Goal: Task Accomplishment & Management: Use online tool/utility

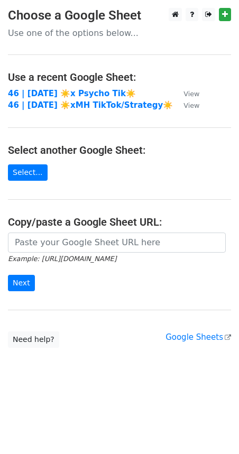
click at [66, 93] on strong "46 | [DATE] ☀️x Psycho Tik☀️" at bounding box center [72, 94] width 128 height 10
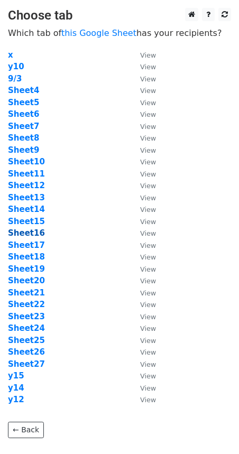
click at [34, 232] on strong "Sheet16" at bounding box center [26, 233] width 37 height 10
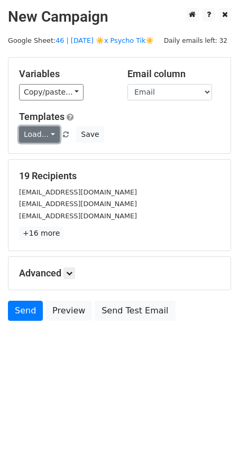
click at [42, 135] on link "Load..." at bounding box center [39, 134] width 41 height 16
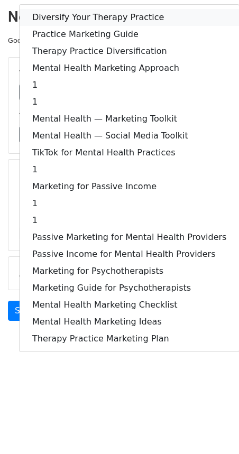
click at [78, 14] on link "Diversify Your Therapy Practice" at bounding box center [129, 17] width 219 height 17
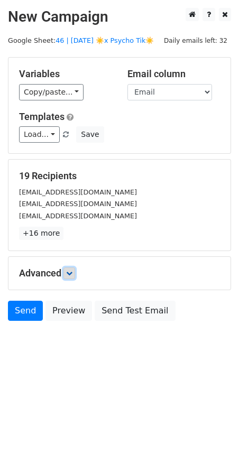
click at [72, 270] on icon at bounding box center [69, 273] width 6 height 6
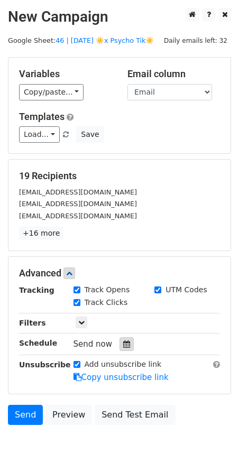
click at [123, 340] on icon at bounding box center [126, 343] width 7 height 7
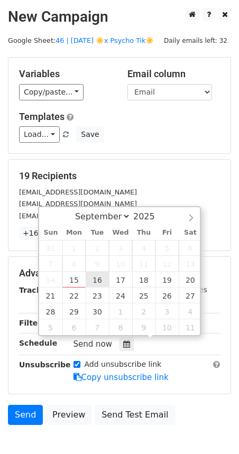
type input "2025-09-16 12:00"
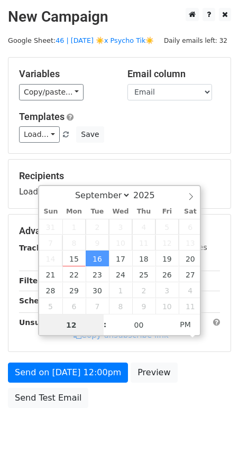
scroll to position [41, 0]
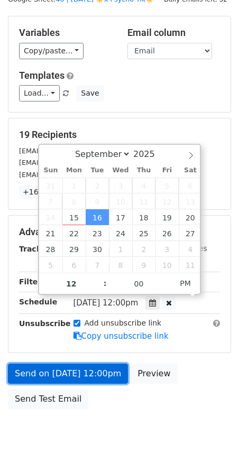
click at [72, 366] on link "Send on Sep 16 at 12:00pm" at bounding box center [68, 373] width 120 height 20
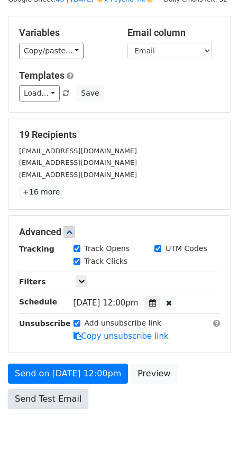
click at [68, 392] on link "Send Test Email" at bounding box center [48, 399] width 80 height 20
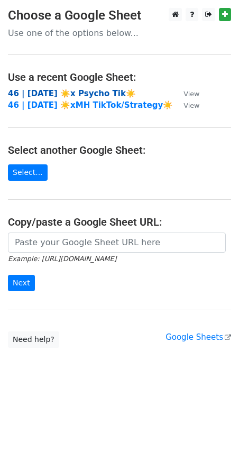
click at [69, 94] on strong "46 | [DATE] ☀️x Psycho Tik☀️" at bounding box center [72, 94] width 128 height 10
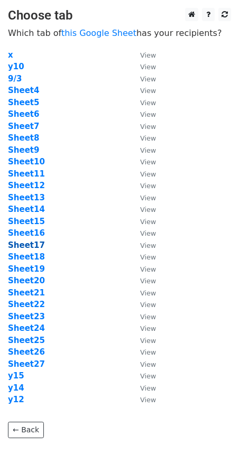
click at [31, 245] on strong "Sheet17" at bounding box center [26, 245] width 37 height 10
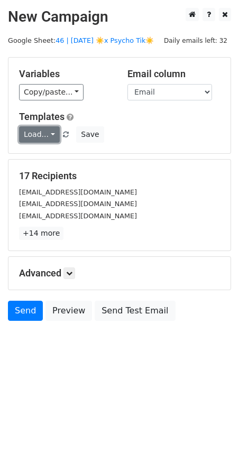
click at [37, 135] on link "Load..." at bounding box center [39, 134] width 41 height 16
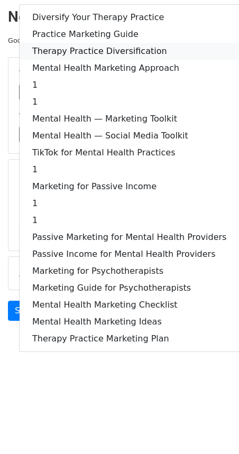
click at [91, 43] on link "Therapy Practice Diversification" at bounding box center [129, 51] width 219 height 17
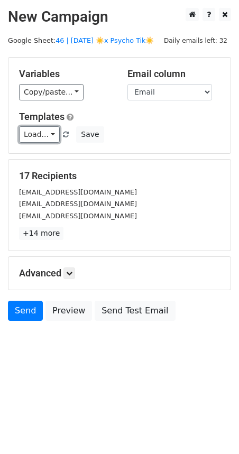
click at [51, 134] on link "Load..." at bounding box center [39, 134] width 41 height 16
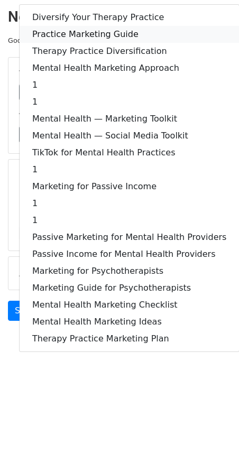
drag, startPoint x: 78, startPoint y: 32, endPoint x: 67, endPoint y: 64, distance: 33.9
click at [78, 32] on link "Practice Marketing Guide" at bounding box center [129, 34] width 219 height 17
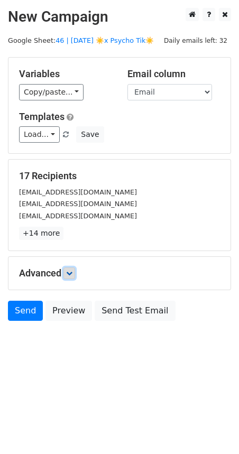
click at [70, 270] on icon at bounding box center [69, 273] width 6 height 6
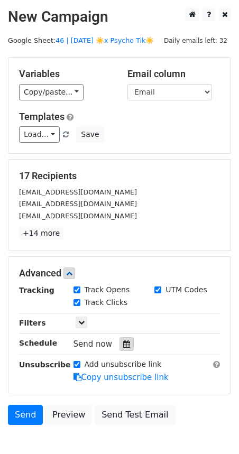
click at [123, 342] on icon at bounding box center [126, 343] width 7 height 7
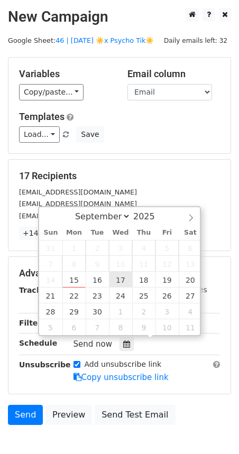
type input "2025-09-17 12:00"
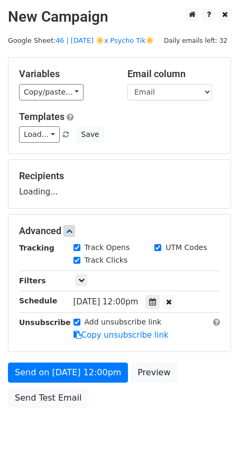
click at [74, 382] on div "Send on Sep 17 at 12:00pm Preview Send Test Email" at bounding box center [119, 387] width 239 height 51
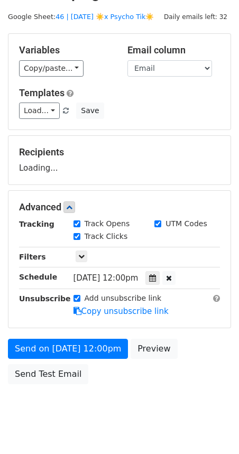
scroll to position [35, 0]
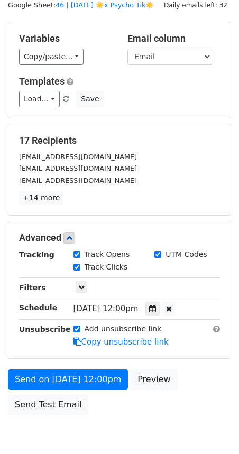
click at [42, 391] on div "Send on Sep 17 at 12:00pm Preview Send Test Email" at bounding box center [119, 394] width 239 height 51
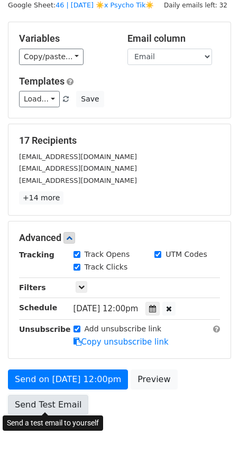
click at [42, 398] on link "Send Test Email" at bounding box center [48, 404] width 80 height 20
